Goal: Task Accomplishment & Management: Manage account settings

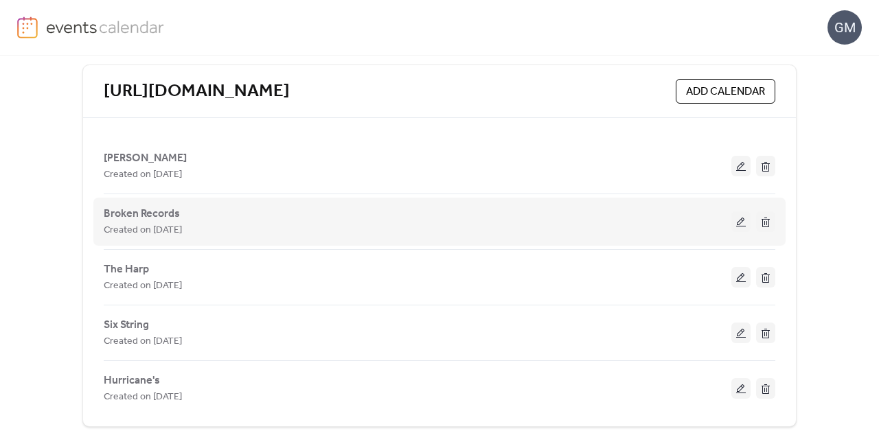
scroll to position [299, 0]
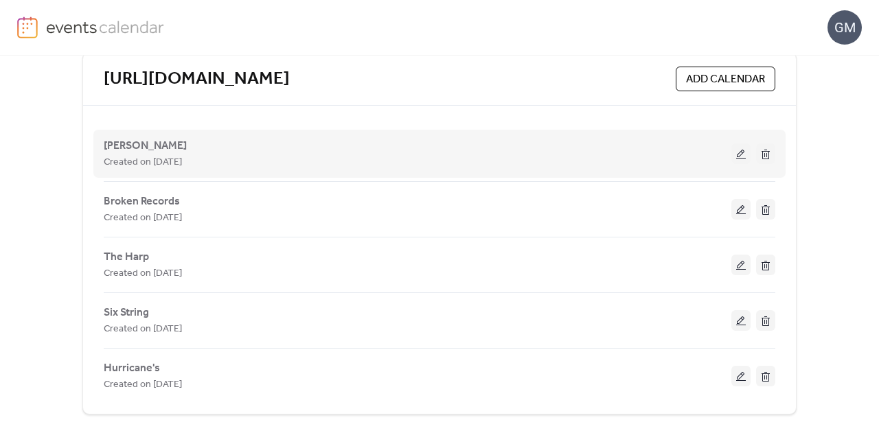
click at [739, 159] on button at bounding box center [740, 153] width 19 height 21
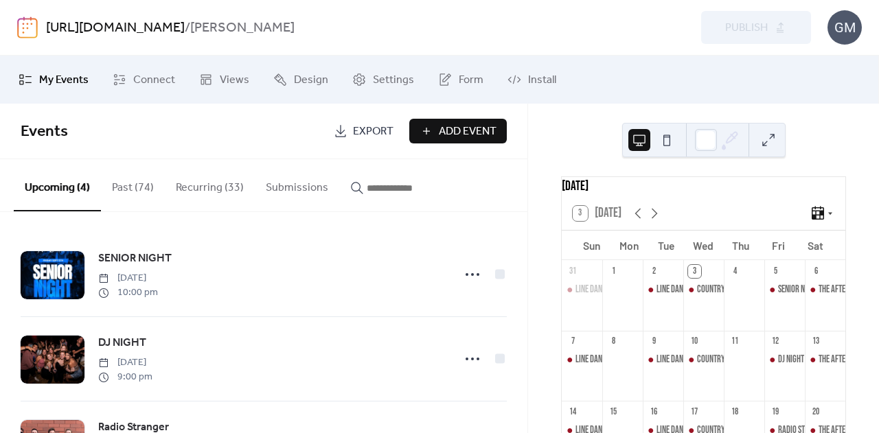
click at [218, 185] on button "Recurring (33)" at bounding box center [210, 184] width 90 height 51
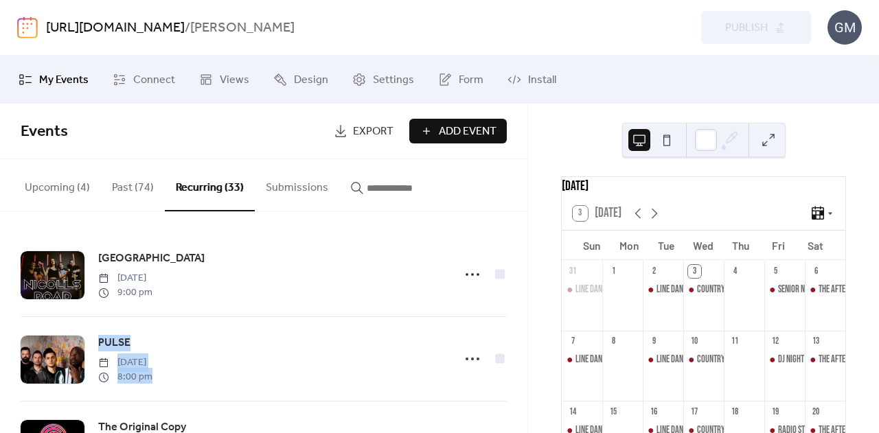
drag, startPoint x: 522, startPoint y: 226, endPoint x: 517, endPoint y: 246, distance: 21.1
click at [520, 334] on div "[GEOGRAPHIC_DATA] [DATE] 9:00 pm PULSE [DATE] 8:00 pm The Original Copy [DATE] …" at bounding box center [263, 322] width 527 height 221
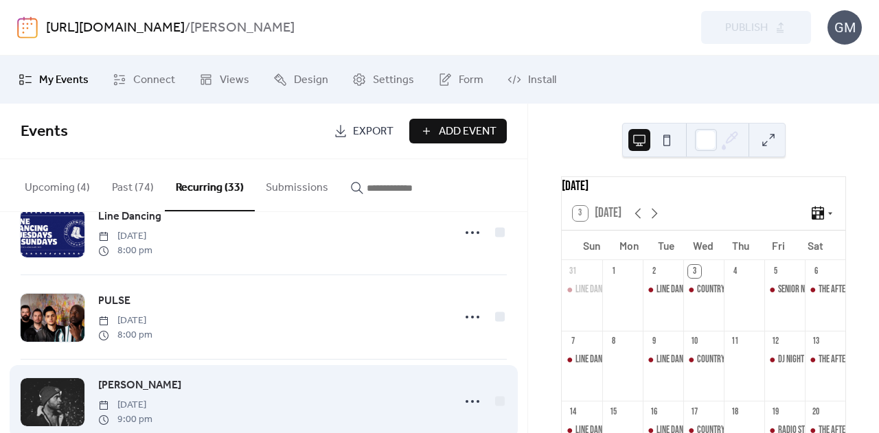
scroll to position [2132, 0]
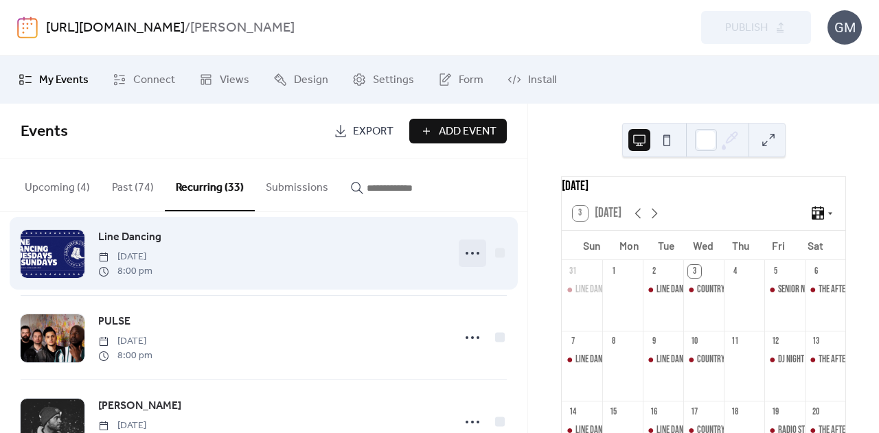
click at [476, 255] on circle at bounding box center [477, 253] width 3 height 3
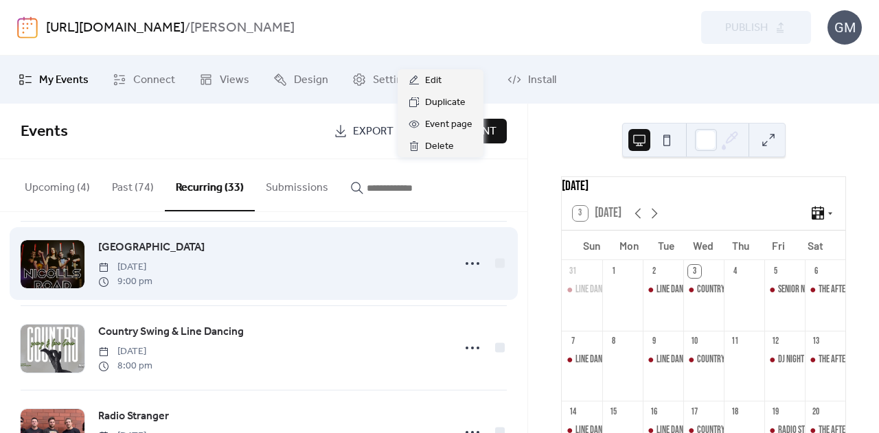
scroll to position [2407, 0]
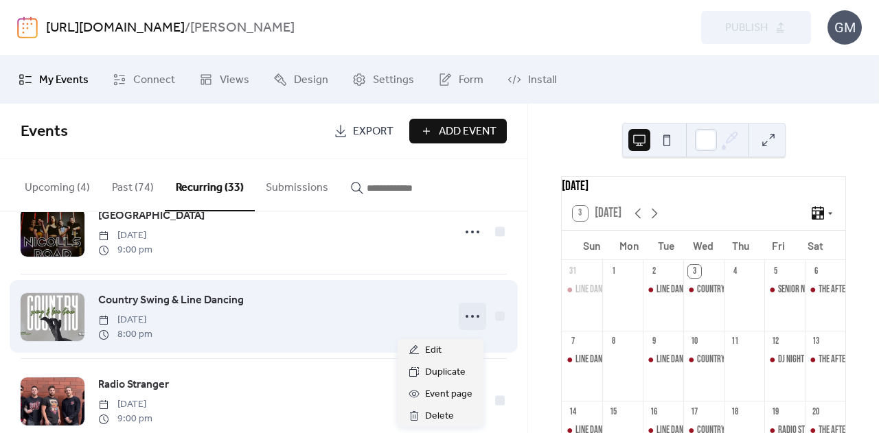
click at [467, 316] on icon at bounding box center [472, 317] width 22 height 22
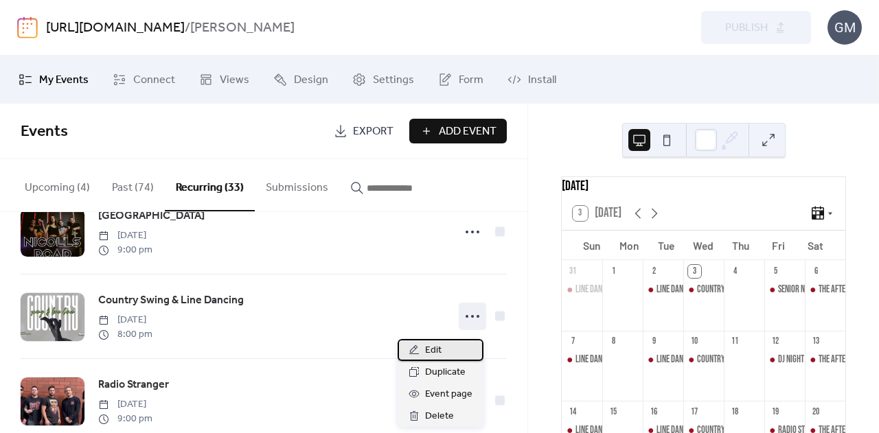
click at [464, 357] on div "Edit" at bounding box center [441, 350] width 86 height 22
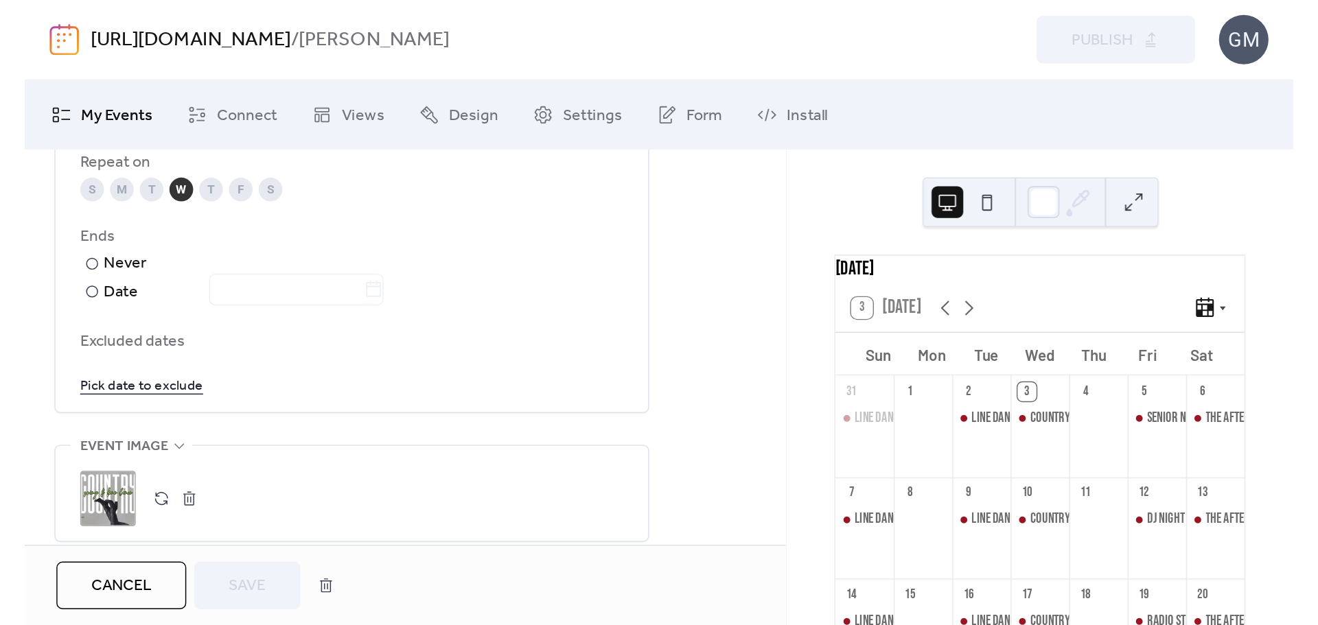
scroll to position [755, 0]
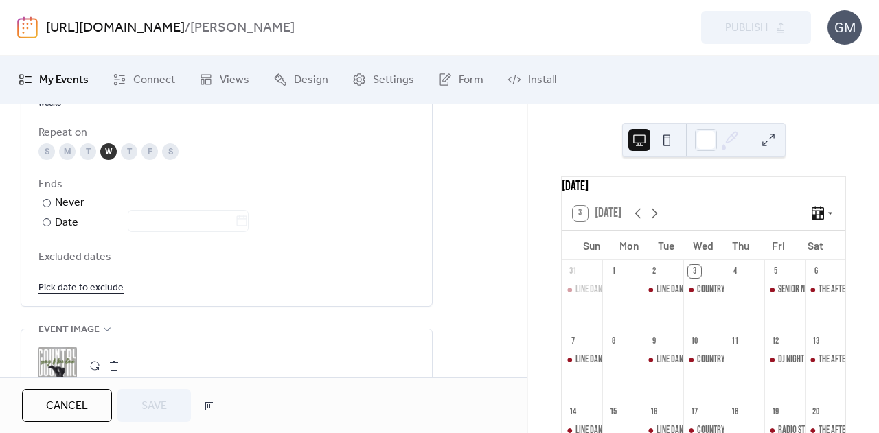
click at [97, 288] on link "Pick date to exclude" at bounding box center [80, 287] width 85 height 17
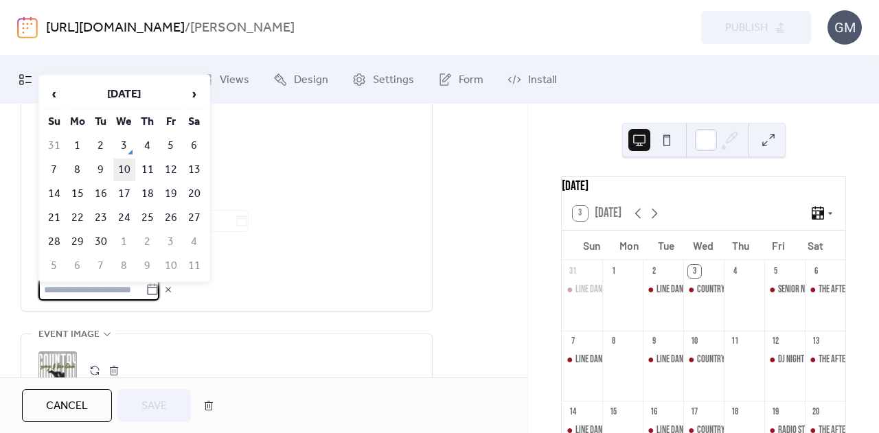
click at [133, 165] on td "10" at bounding box center [124, 170] width 22 height 23
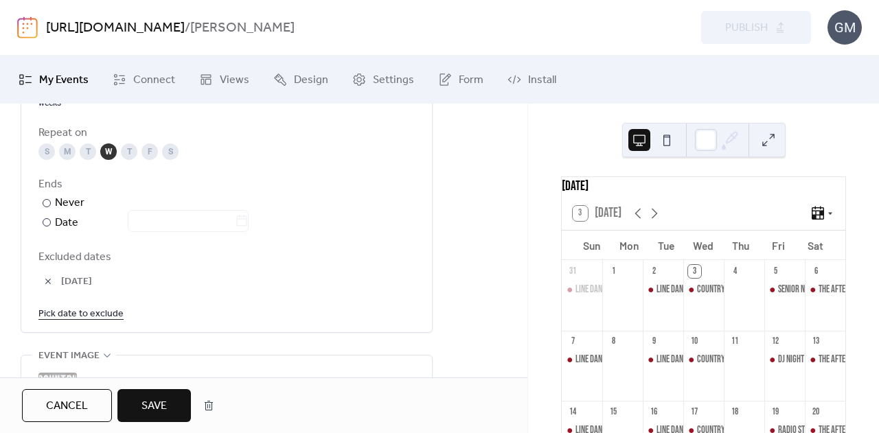
click at [54, 280] on button "button" at bounding box center [47, 281] width 19 height 19
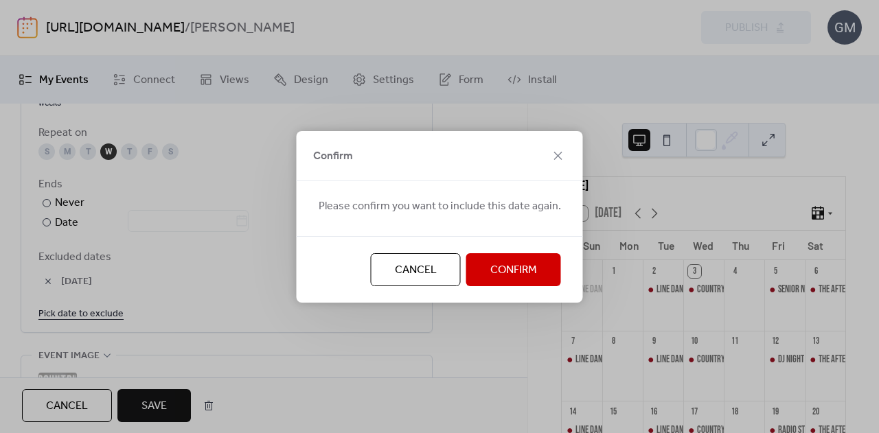
click at [500, 278] on span "Confirm" at bounding box center [513, 270] width 47 height 16
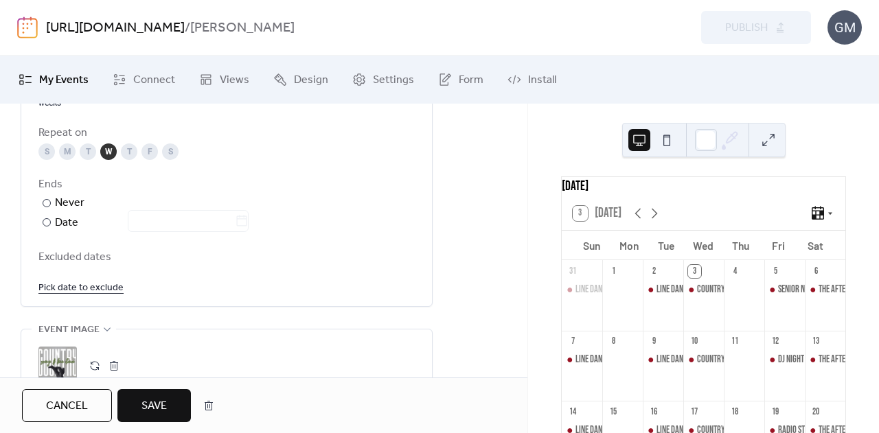
click at [87, 284] on link "Pick date to exclude" at bounding box center [80, 287] width 85 height 17
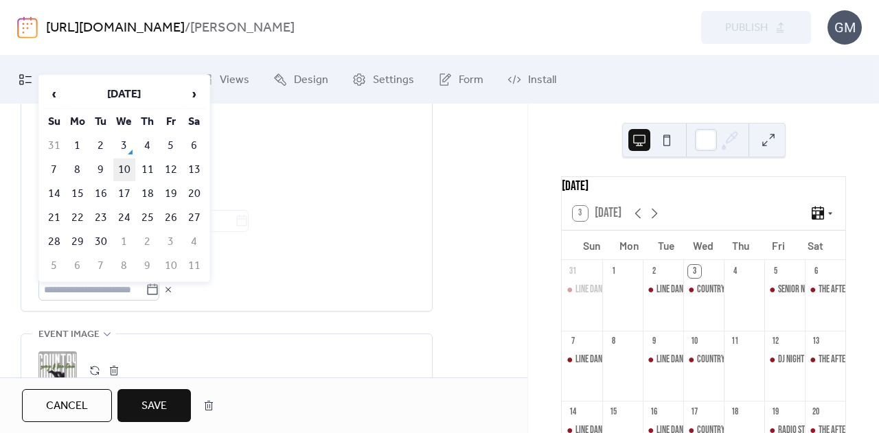
click at [125, 170] on td "10" at bounding box center [124, 170] width 22 height 23
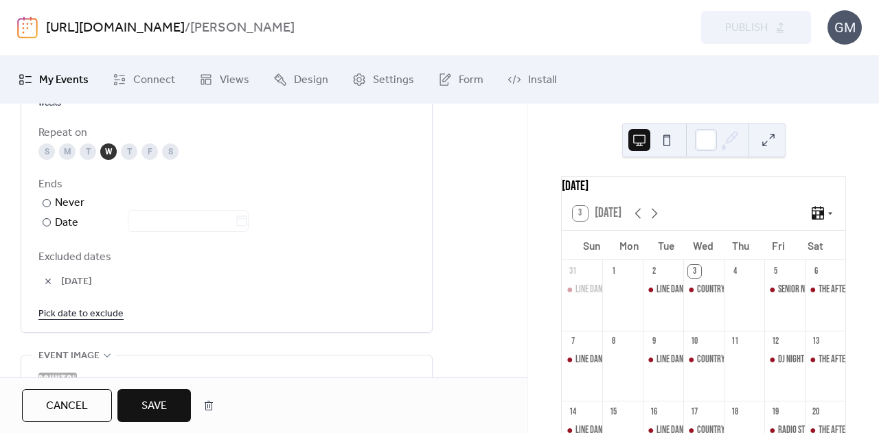
click at [162, 411] on span "Save" at bounding box center [153, 406] width 25 height 16
